Goal: Information Seeking & Learning: Compare options

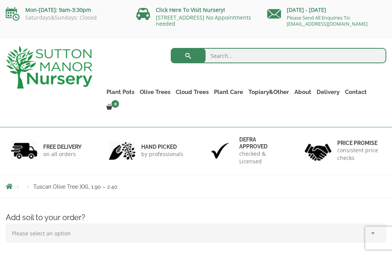
click at [0, 0] on link "Multi Stem Olives (Arcadia Range)" at bounding box center [0, 0] width 0 height 0
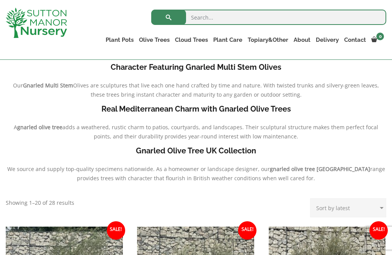
scroll to position [140, 0]
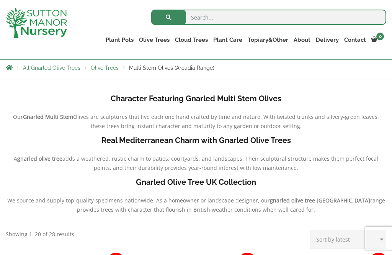
click at [0, 0] on link "Plateau Olive Trees (Mesa Range)" at bounding box center [0, 0] width 0 height 0
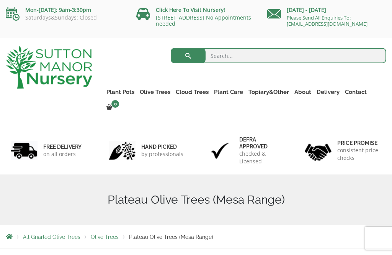
click at [0, 0] on link "Gnarled Olive Trees (Grande Range)" at bounding box center [0, 0] width 0 height 0
click at [0, 0] on link "Gnarled Olive Trees (Bella Range)" at bounding box center [0, 0] width 0 height 0
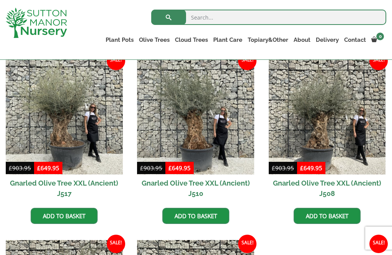
scroll to position [548, 0]
